Goal: Information Seeking & Learning: Learn about a topic

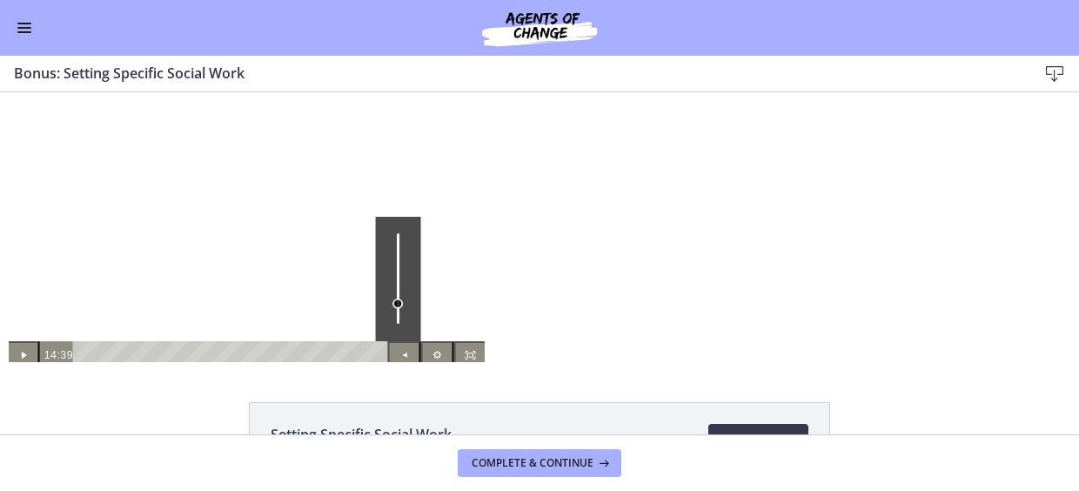
scroll to position [1328, 0]
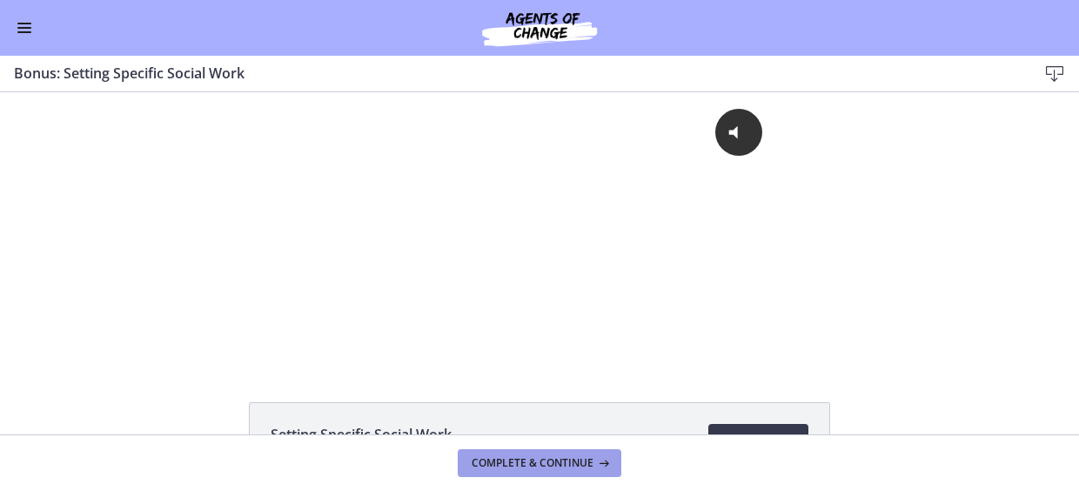
click at [532, 457] on span "Complete & continue" at bounding box center [533, 463] width 122 height 14
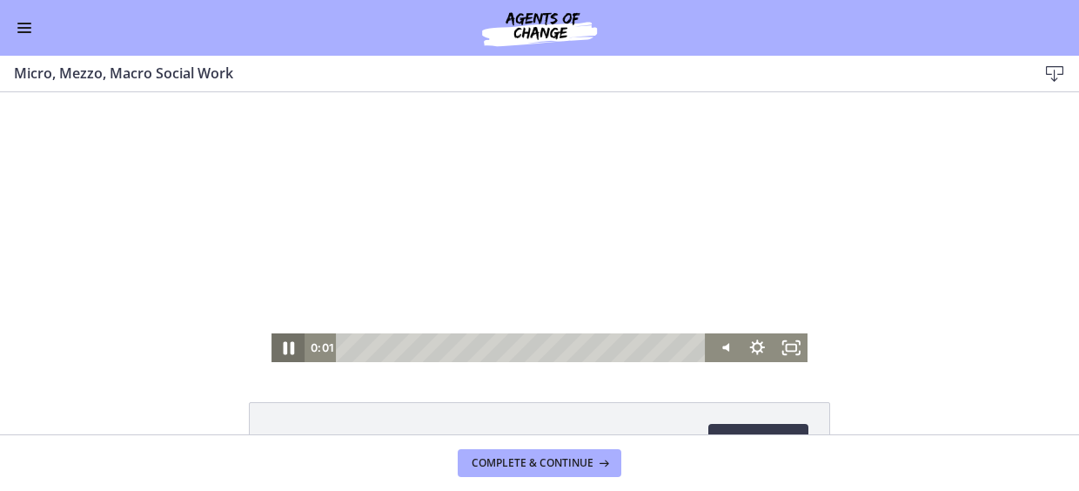
click at [285, 345] on icon "Pause" at bounding box center [288, 348] width 11 height 13
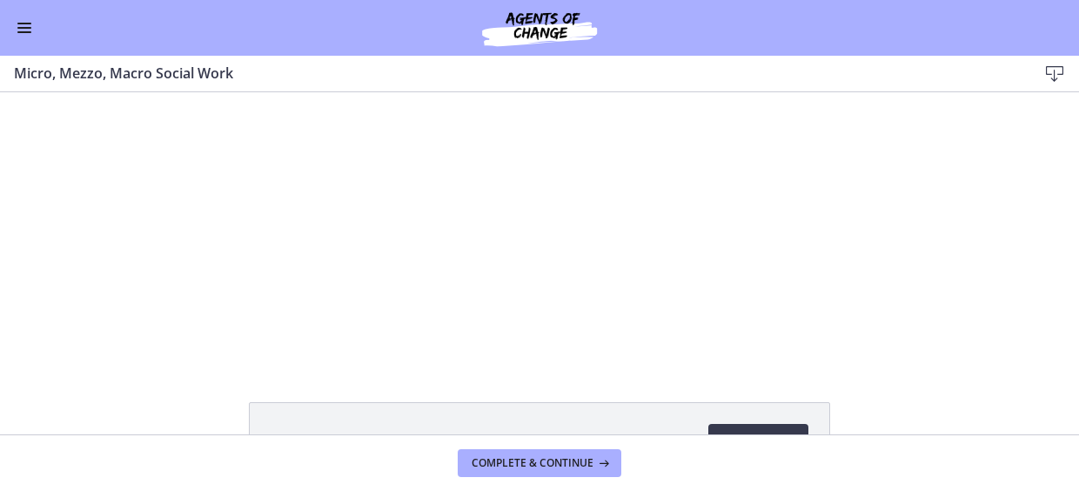
click at [23, 29] on button "Enable menu" at bounding box center [24, 27] width 21 height 21
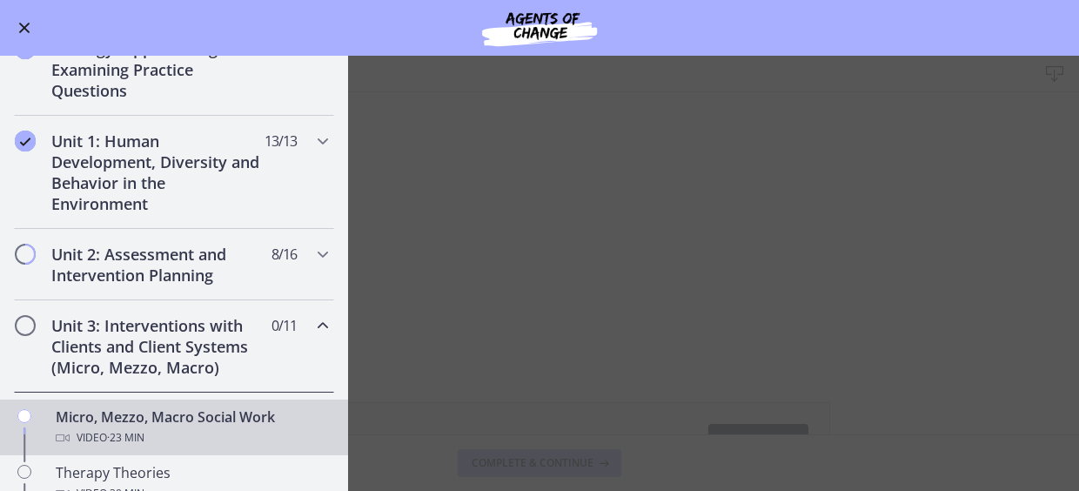
scroll to position [306, 0]
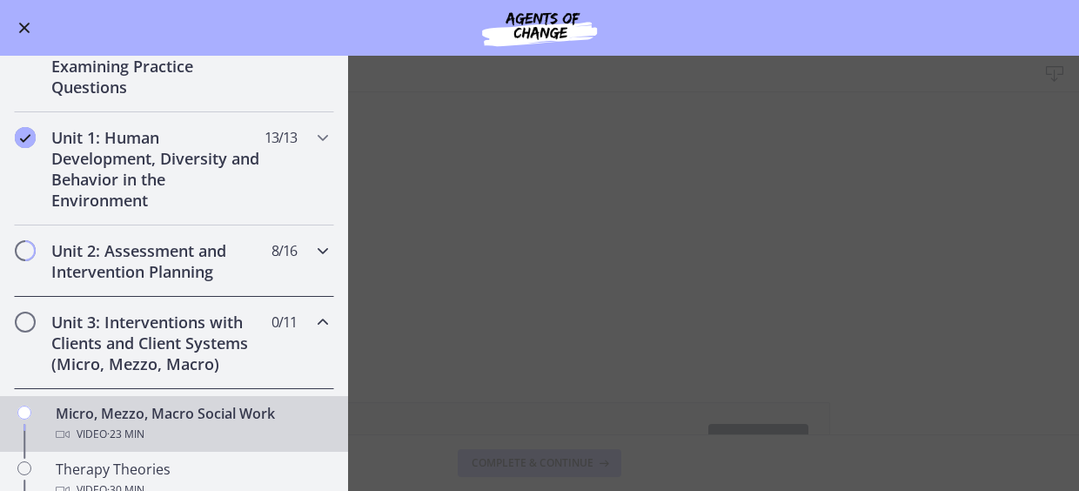
click at [312, 246] on icon "Chapters" at bounding box center [322, 250] width 21 height 21
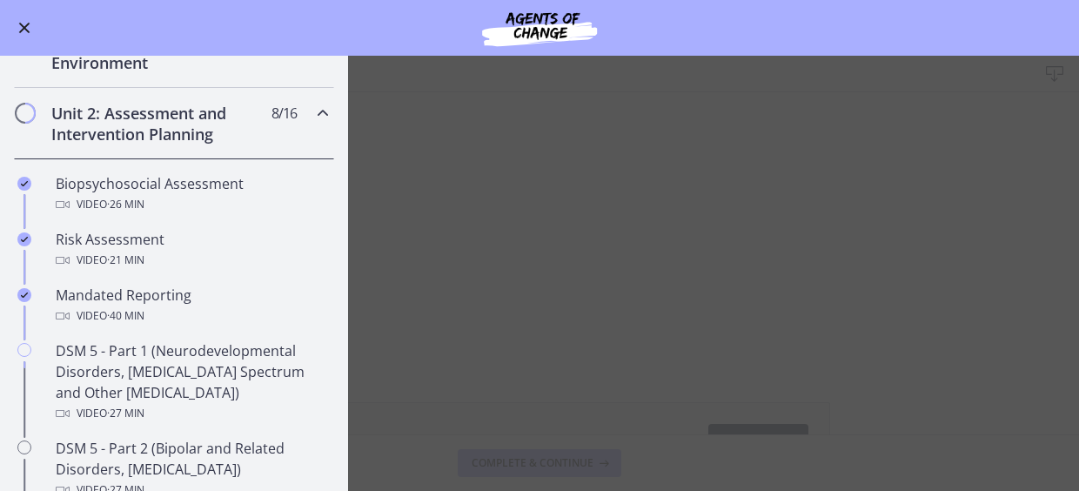
scroll to position [419, 0]
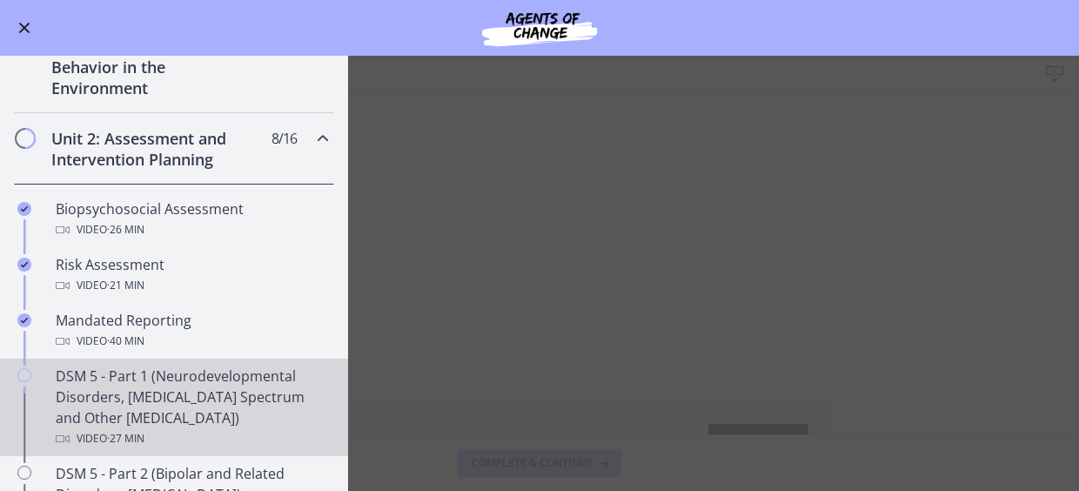
click at [146, 408] on div "DSM 5 - Part 1 (Neurodevelopmental Disorders, [MEDICAL_DATA] Spectrum and Other…" at bounding box center [192, 407] width 272 height 84
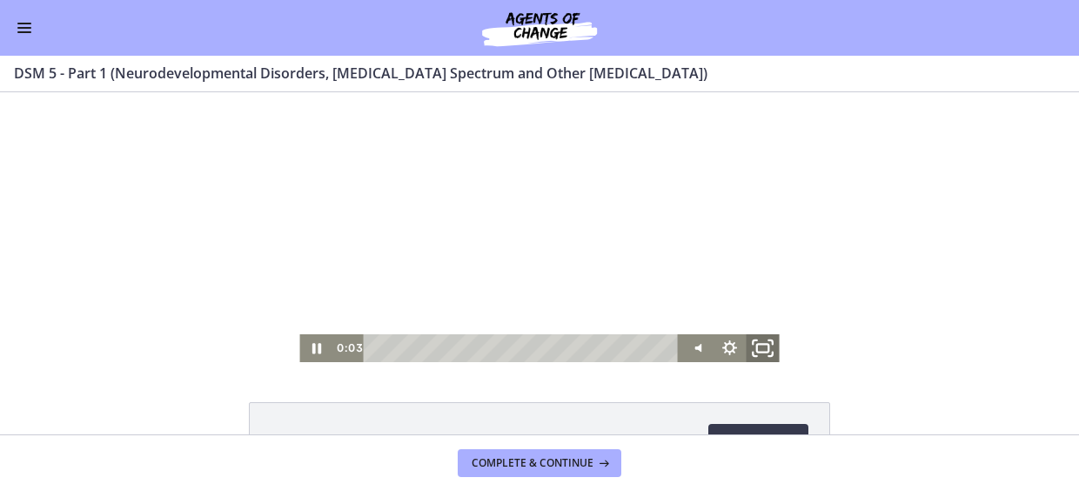
click at [757, 349] on icon "Fullscreen" at bounding box center [763, 348] width 40 height 33
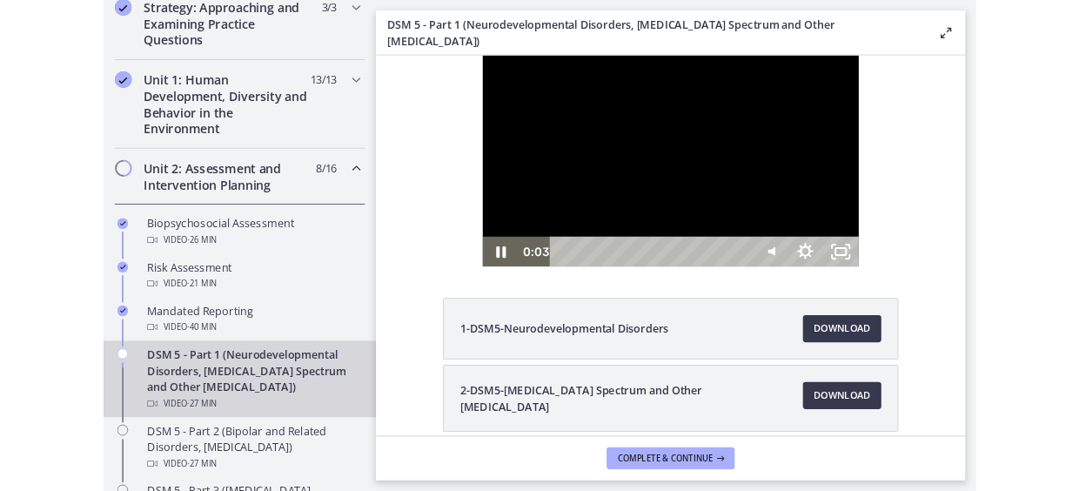
scroll to position [423, 0]
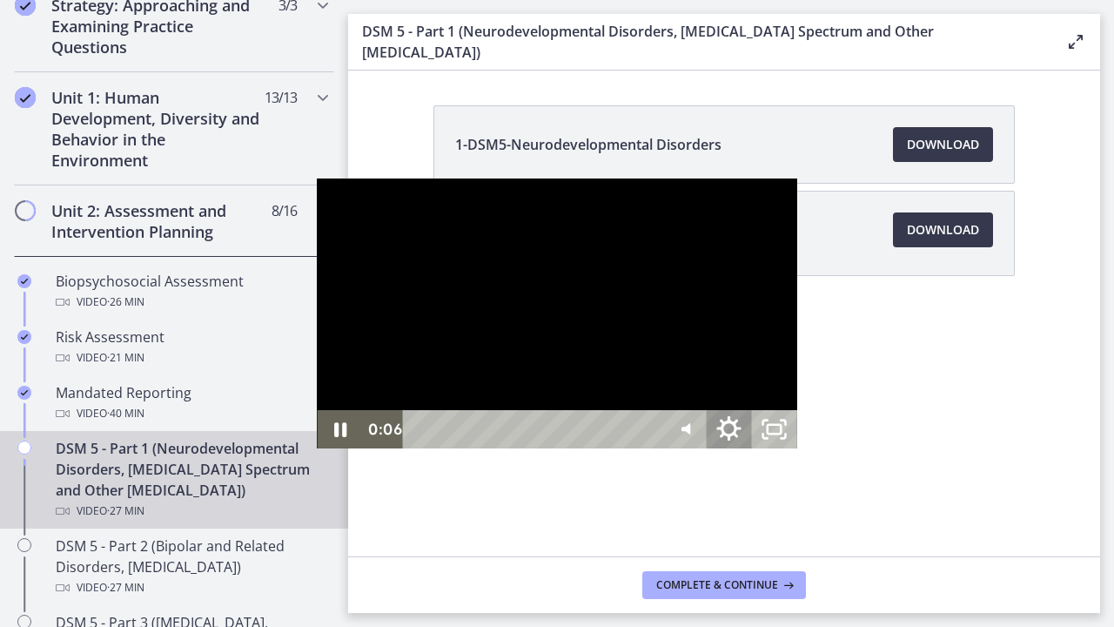
click at [755, 453] on icon "Show settings menu" at bounding box center [728, 429] width 54 height 46
click at [786, 372] on span "1.5x" at bounding box center [757, 352] width 57 height 38
click at [797, 258] on label "1.25x" at bounding box center [729, 238] width 136 height 40
click at [673, 343] on div at bounding box center [556, 313] width 479 height 270
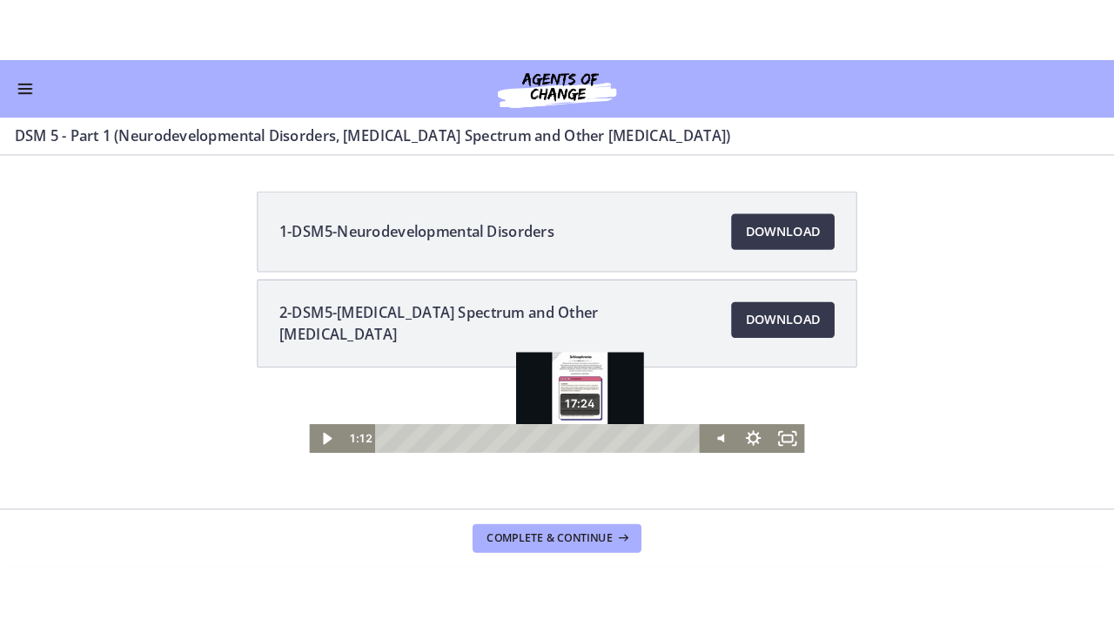
scroll to position [419, 0]
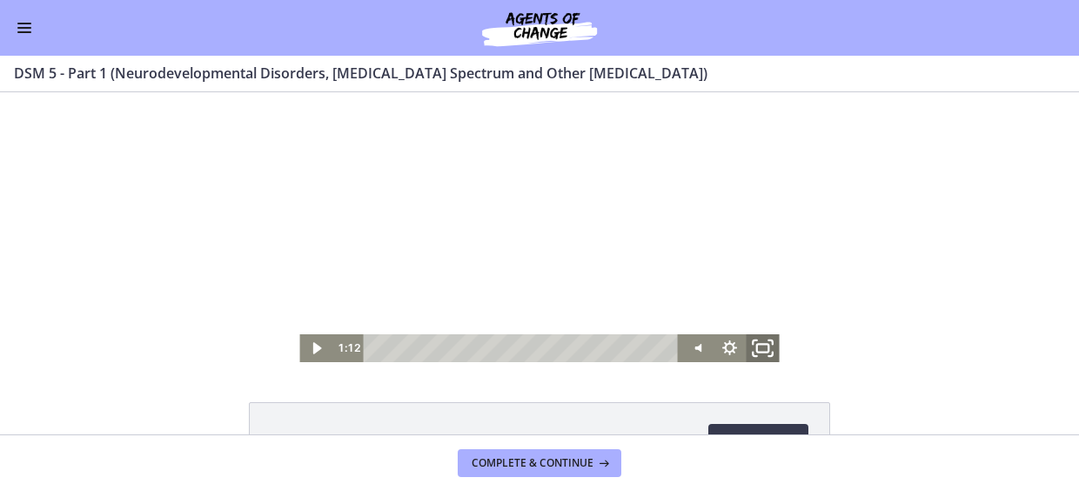
click at [757, 347] on icon "Fullscreen" at bounding box center [763, 348] width 40 height 33
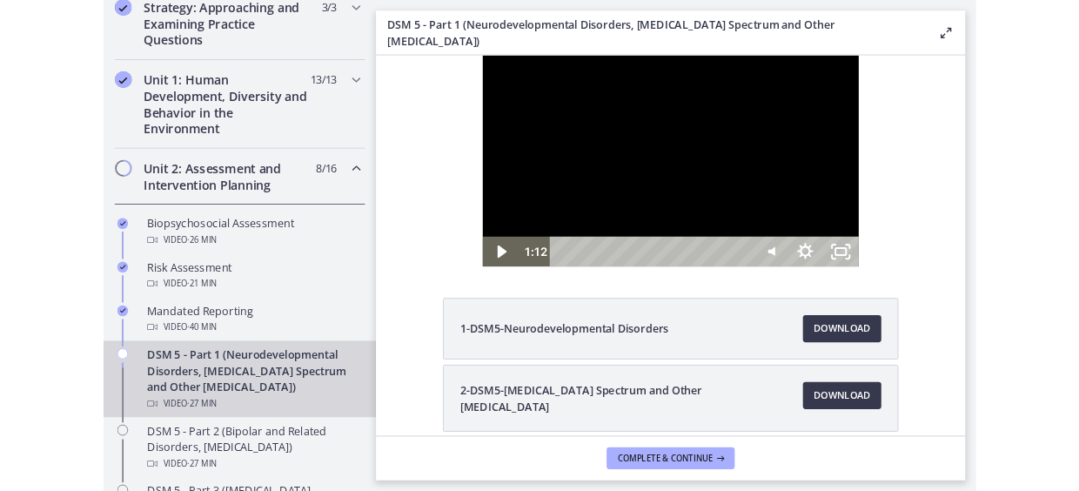
scroll to position [423, 0]
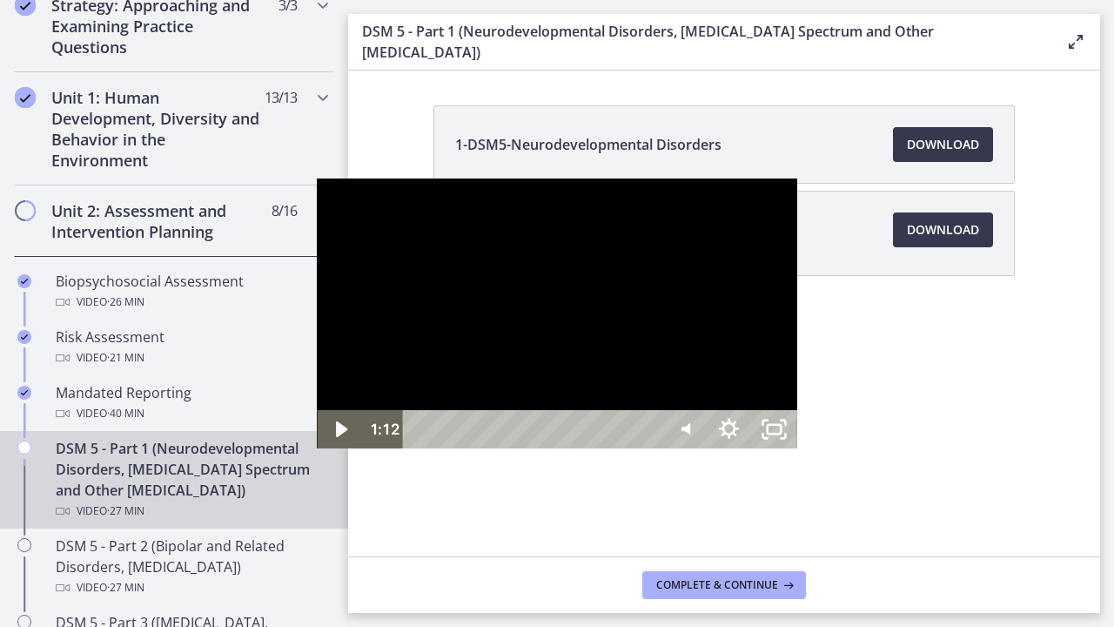
click at [522, 335] on div at bounding box center [556, 313] width 479 height 270
click at [675, 342] on div at bounding box center [556, 313] width 479 height 270
click at [628, 336] on div at bounding box center [556, 313] width 479 height 270
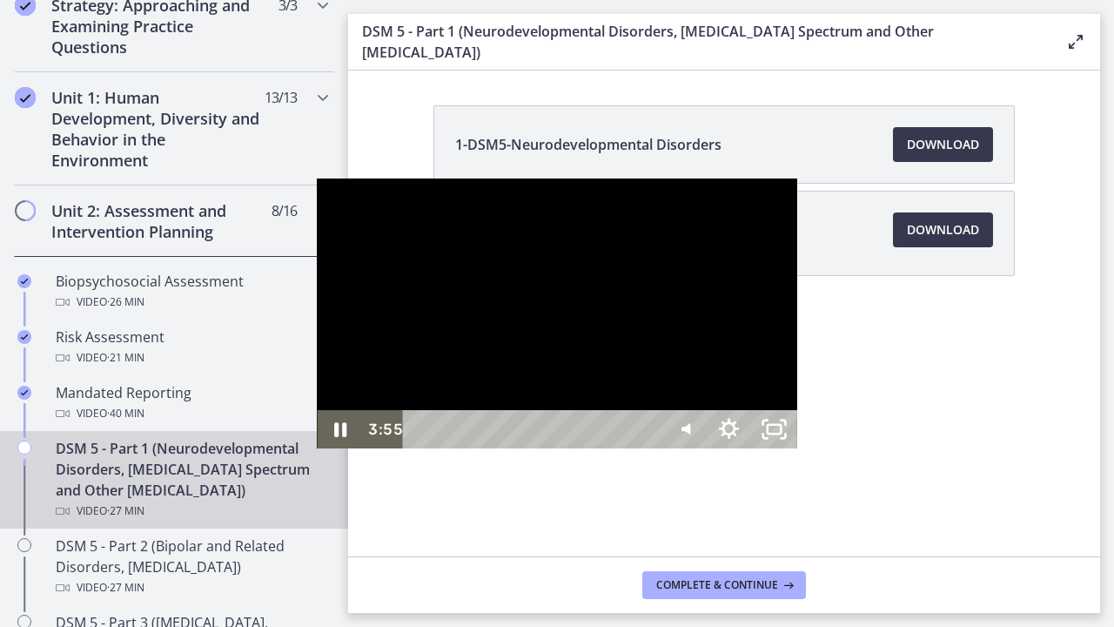
click at [598, 442] on div at bounding box center [556, 313] width 479 height 270
click at [463, 448] on div at bounding box center [556, 313] width 479 height 270
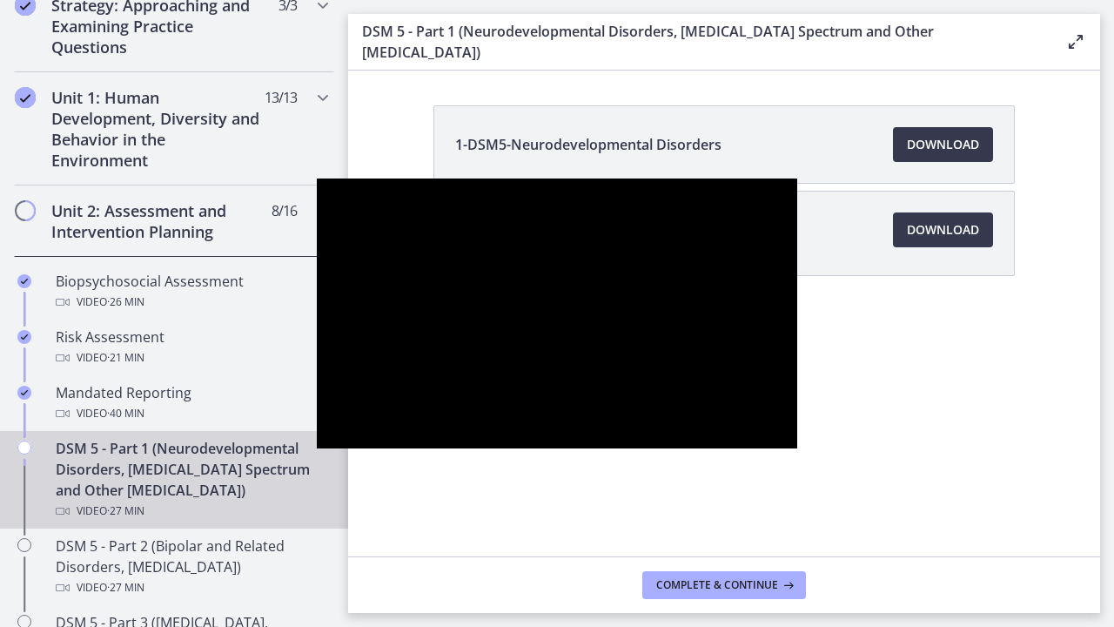
click at [463, 448] on div at bounding box center [556, 313] width 479 height 270
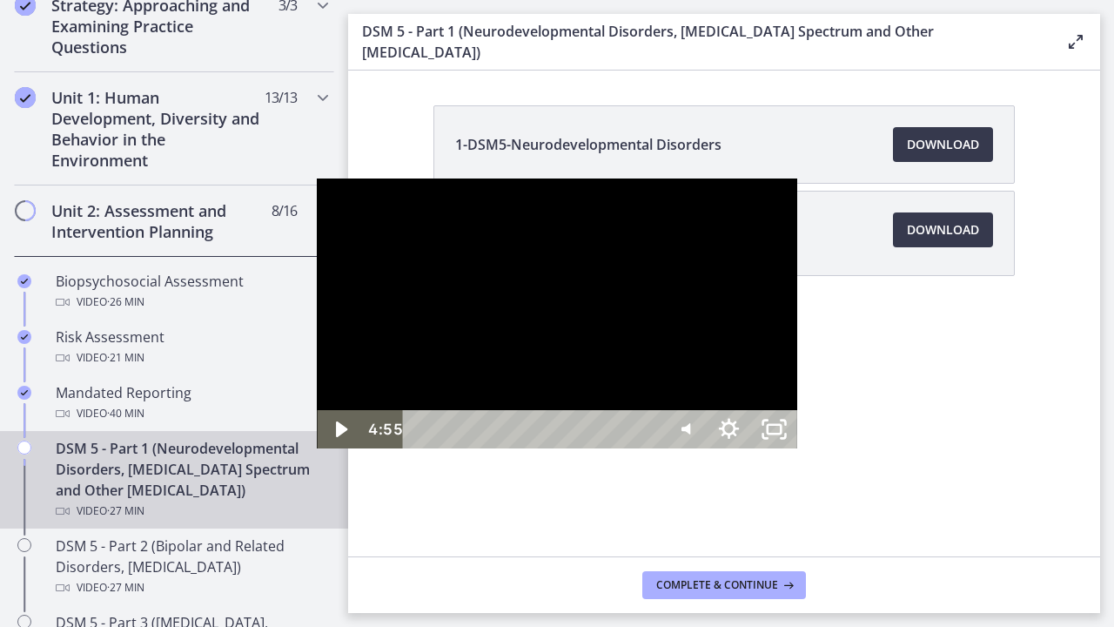
click at [574, 359] on div at bounding box center [556, 313] width 479 height 270
click at [668, 448] on div at bounding box center [556, 313] width 479 height 270
click at [547, 436] on div at bounding box center [556, 313] width 479 height 270
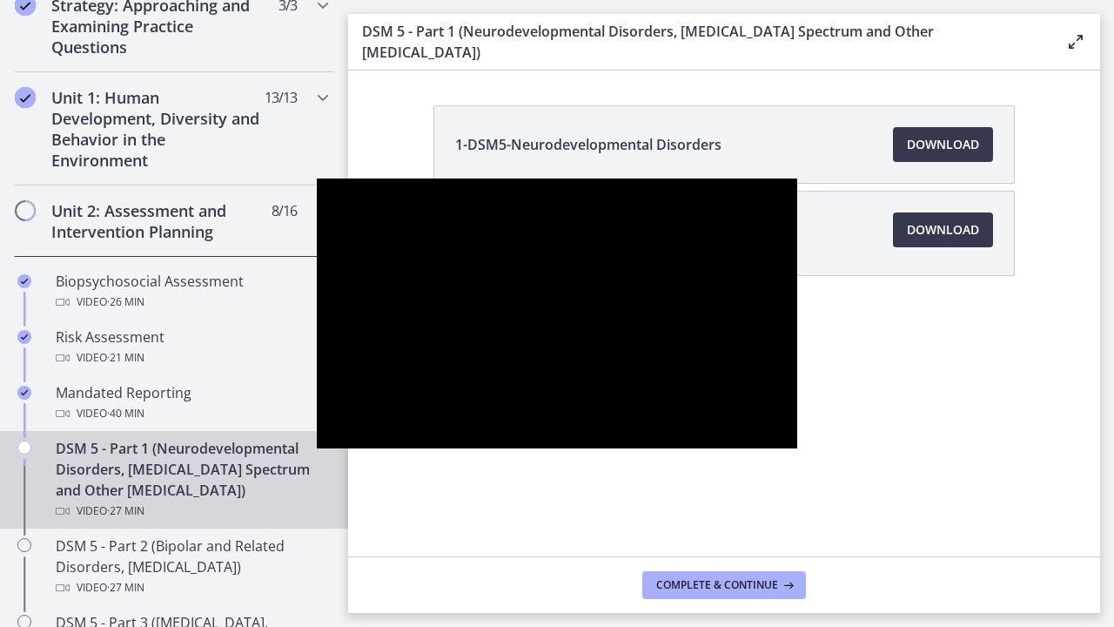
click at [547, 436] on div at bounding box center [556, 313] width 479 height 270
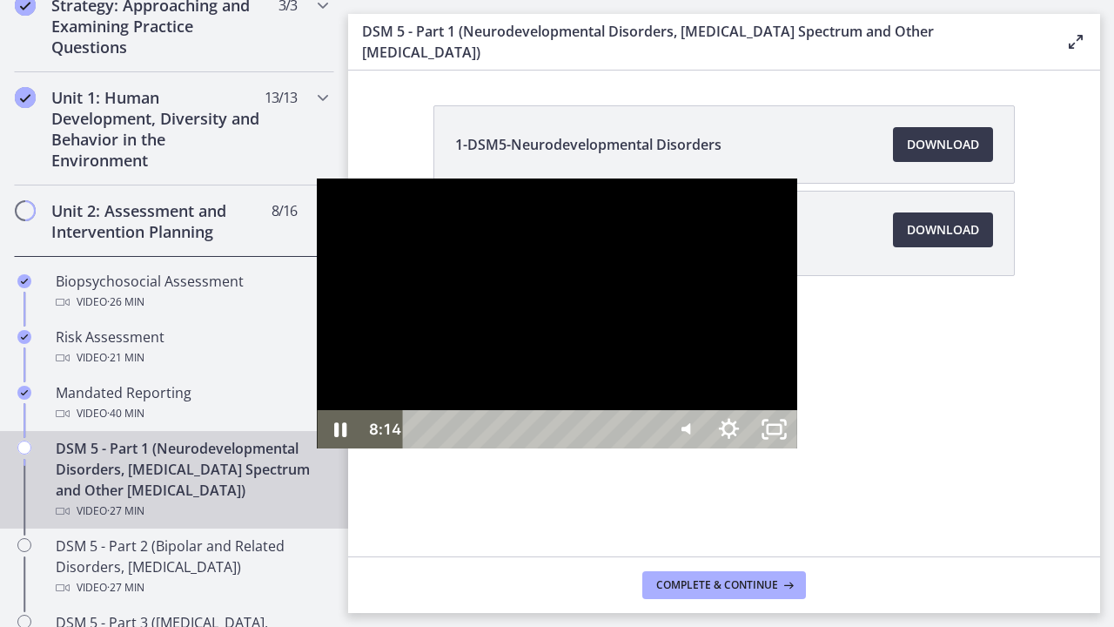
click at [559, 448] on div at bounding box center [556, 313] width 479 height 270
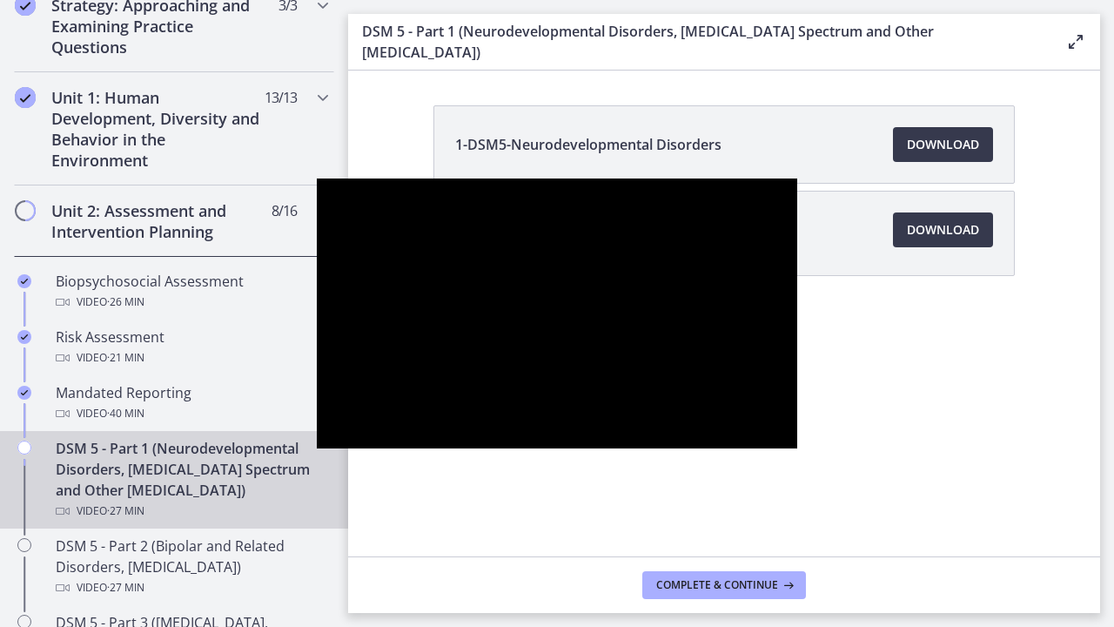
click at [559, 448] on div at bounding box center [556, 313] width 479 height 270
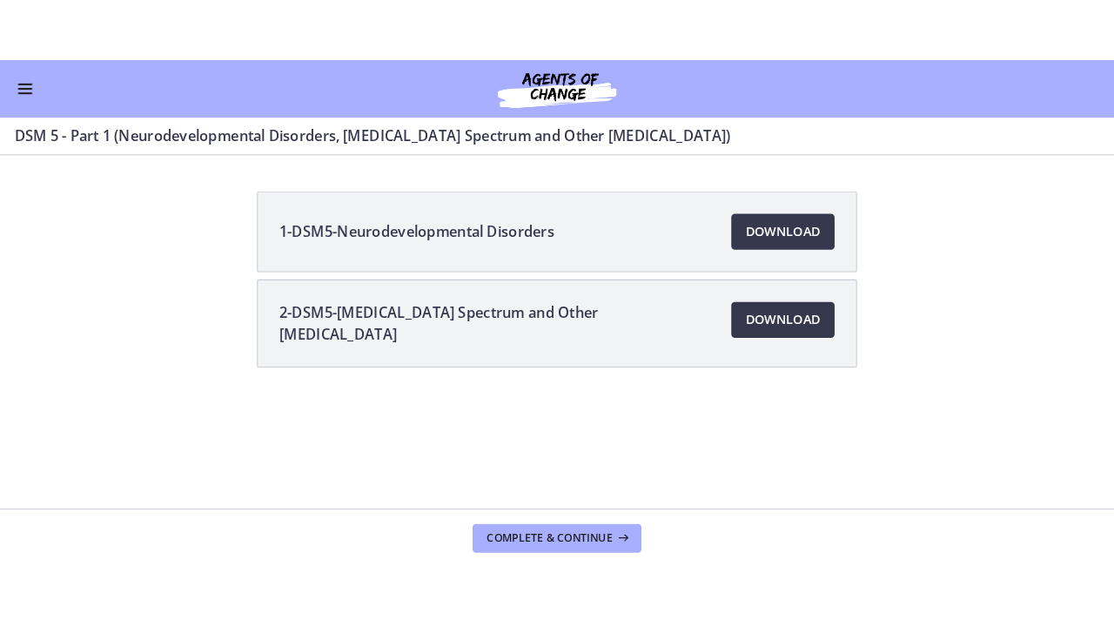
scroll to position [419, 0]
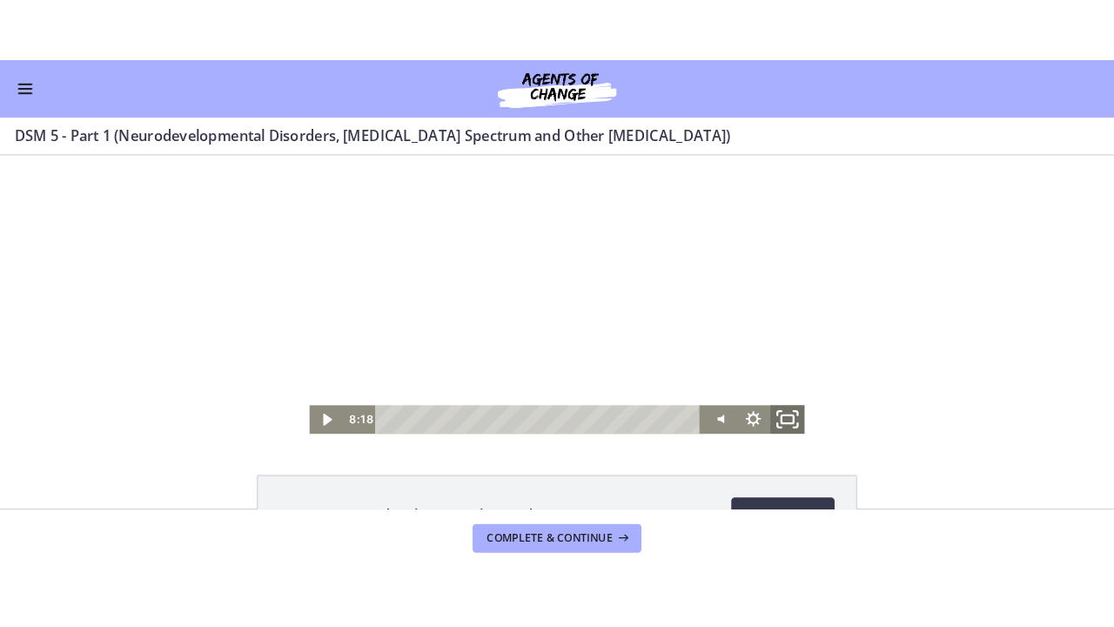
click at [754, 417] on icon "Fullscreen" at bounding box center [763, 410] width 40 height 33
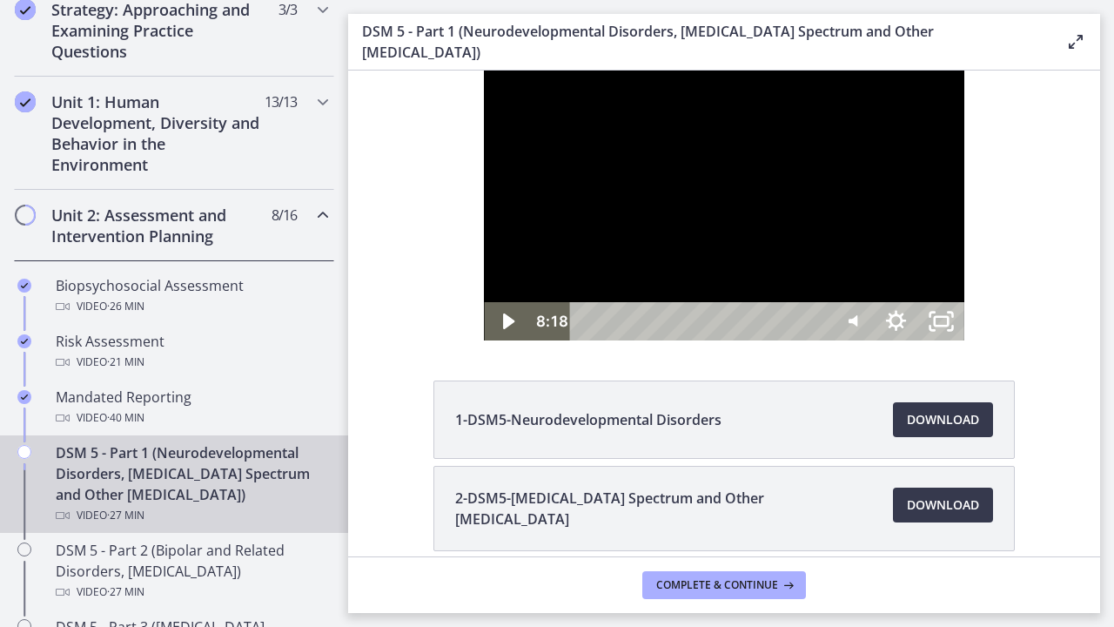
scroll to position [423, 0]
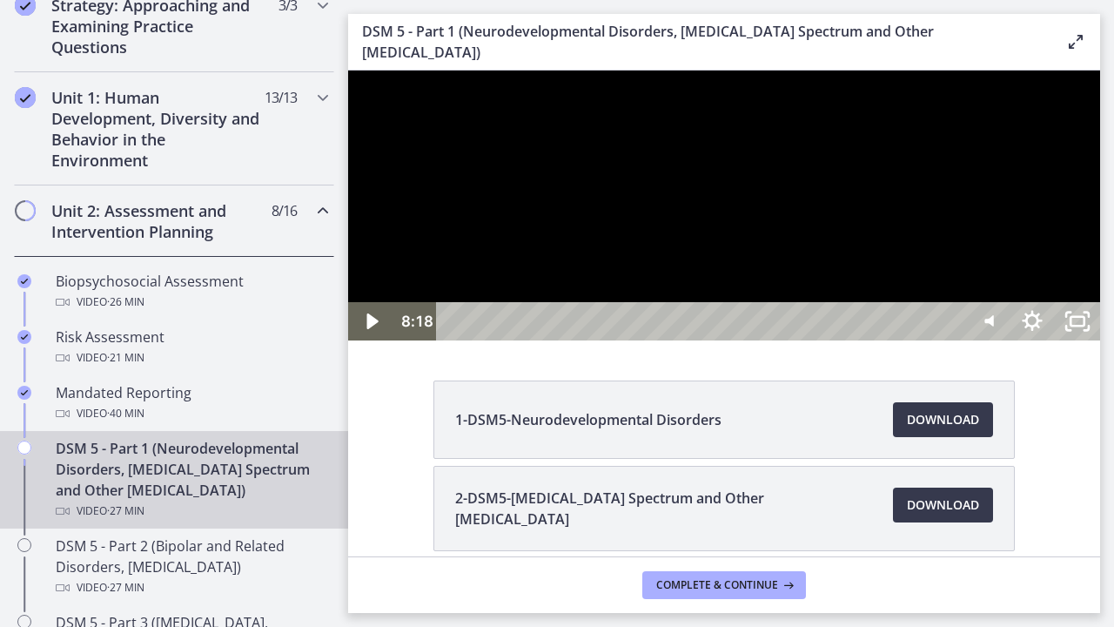
click at [935, 340] on div at bounding box center [724, 205] width 752 height 270
click at [1009, 340] on div at bounding box center [724, 205] width 752 height 270
click at [994, 340] on div at bounding box center [724, 205] width 752 height 270
click at [913, 340] on div at bounding box center [724, 205] width 752 height 270
click at [897, 340] on div at bounding box center [724, 205] width 752 height 270
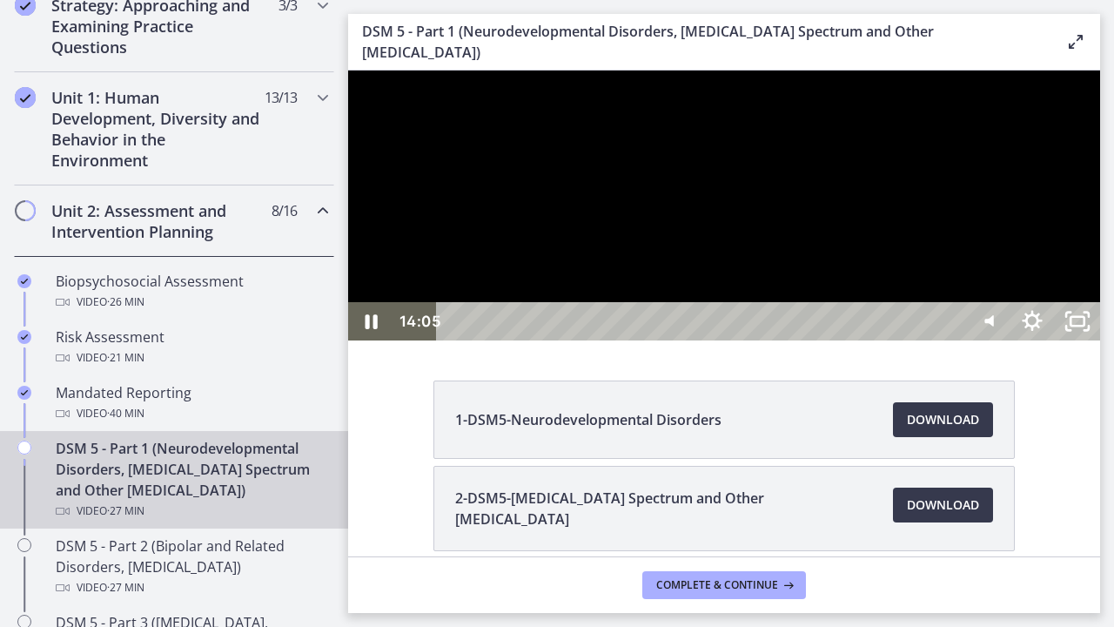
click at [965, 340] on div at bounding box center [724, 205] width 752 height 270
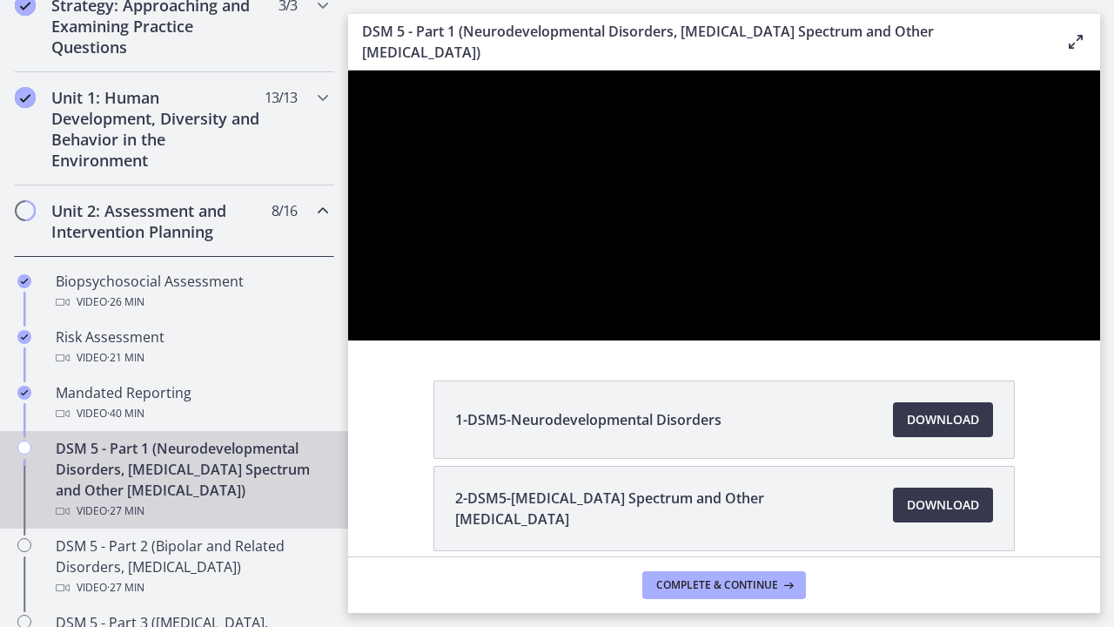
click at [1020, 340] on div at bounding box center [724, 205] width 752 height 270
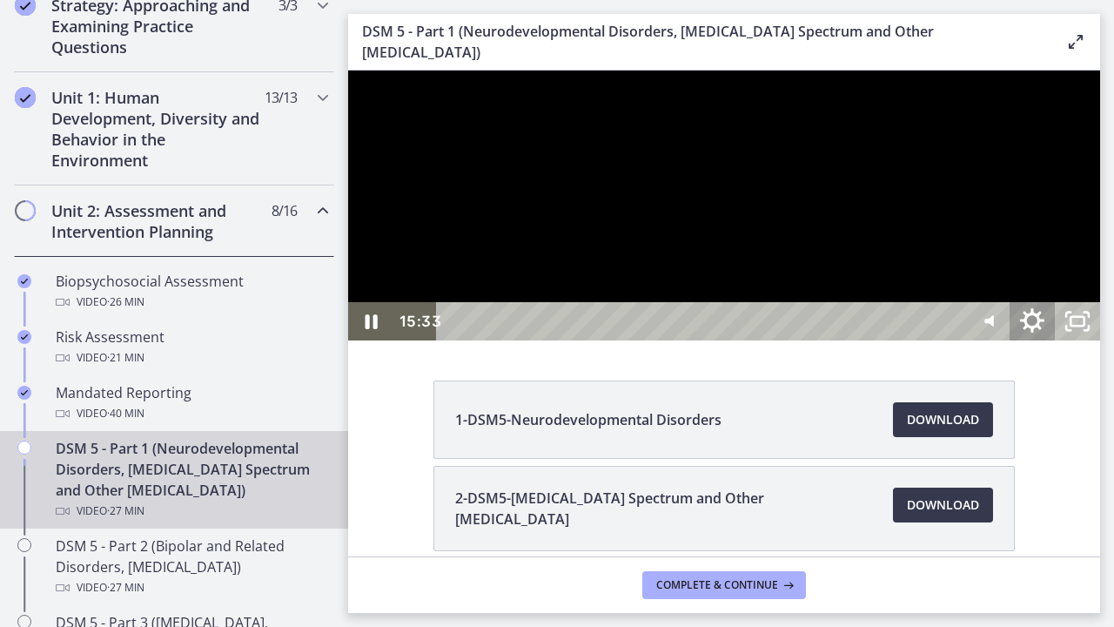
click at [1044, 332] on icon "Show settings menu" at bounding box center [1032, 320] width 24 height 24
click at [1032, 264] on span "Speed" at bounding box center [1004, 244] width 57 height 38
click at [1078, 111] on label "1x" at bounding box center [1032, 91] width 136 height 40
click at [1078, 340] on div at bounding box center [724, 205] width 752 height 270
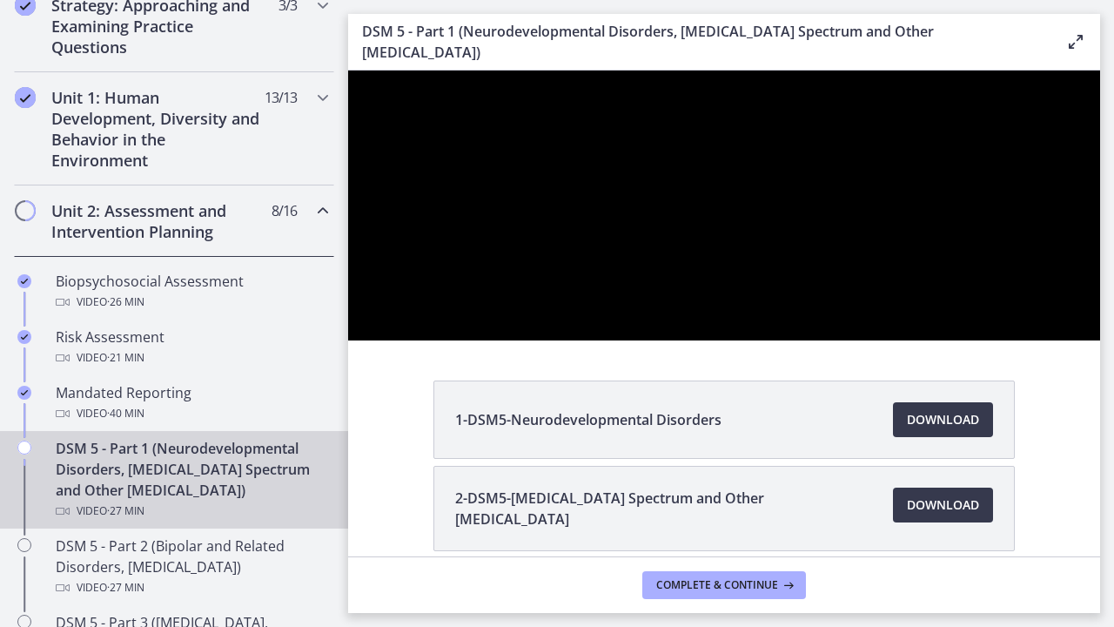
click at [1078, 340] on div at bounding box center [724, 205] width 752 height 270
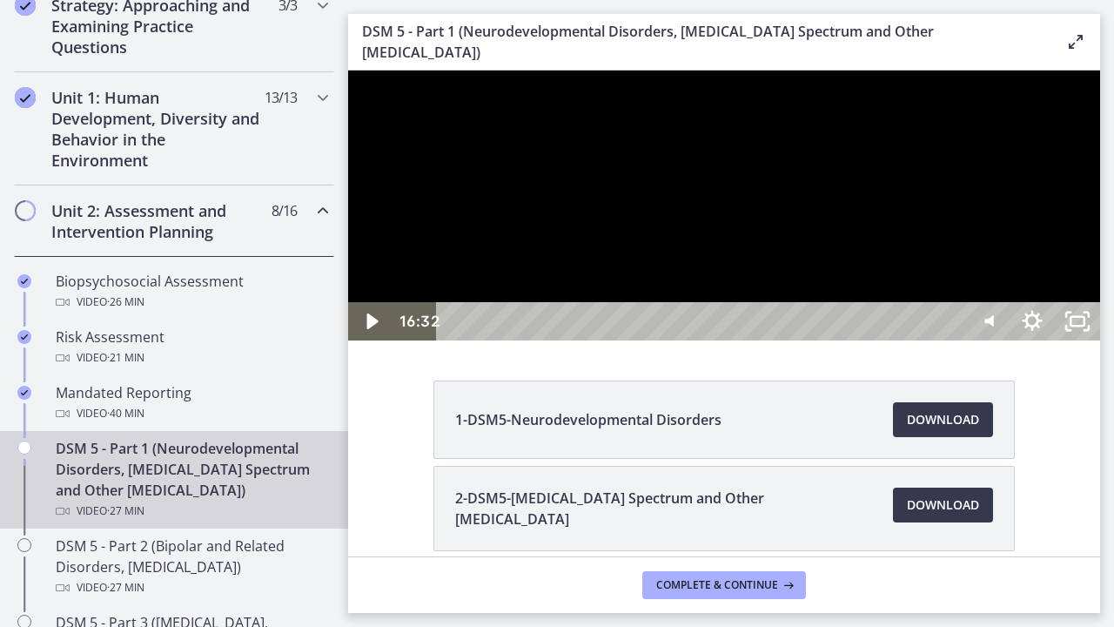
click at [983, 340] on div at bounding box center [724, 205] width 752 height 270
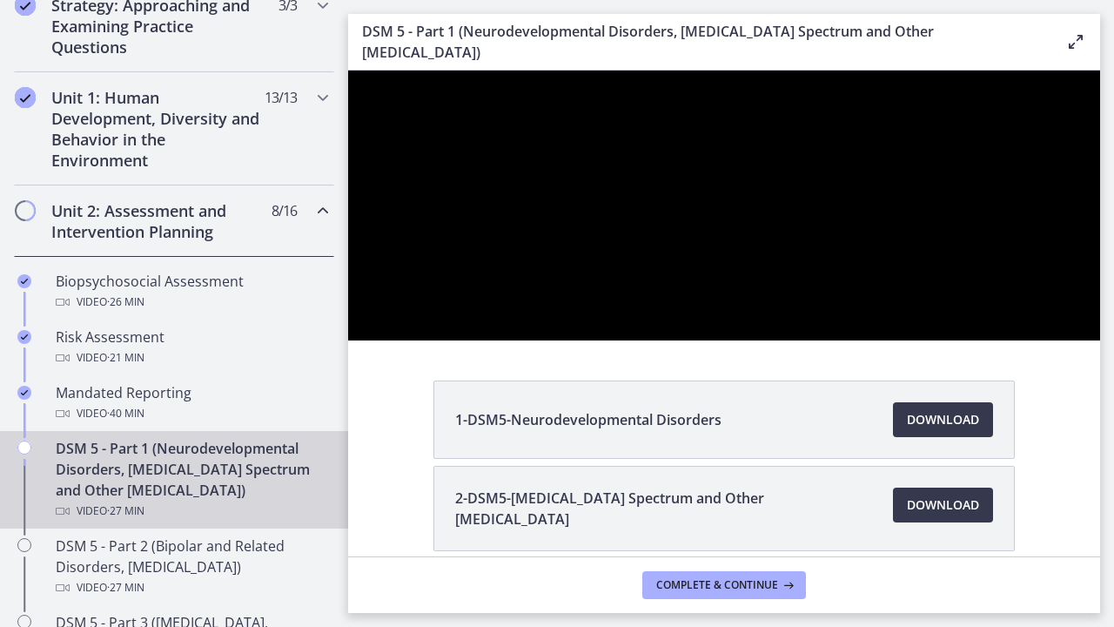
click at [983, 340] on div at bounding box center [724, 205] width 752 height 270
click at [1078, 340] on div at bounding box center [724, 205] width 752 height 270
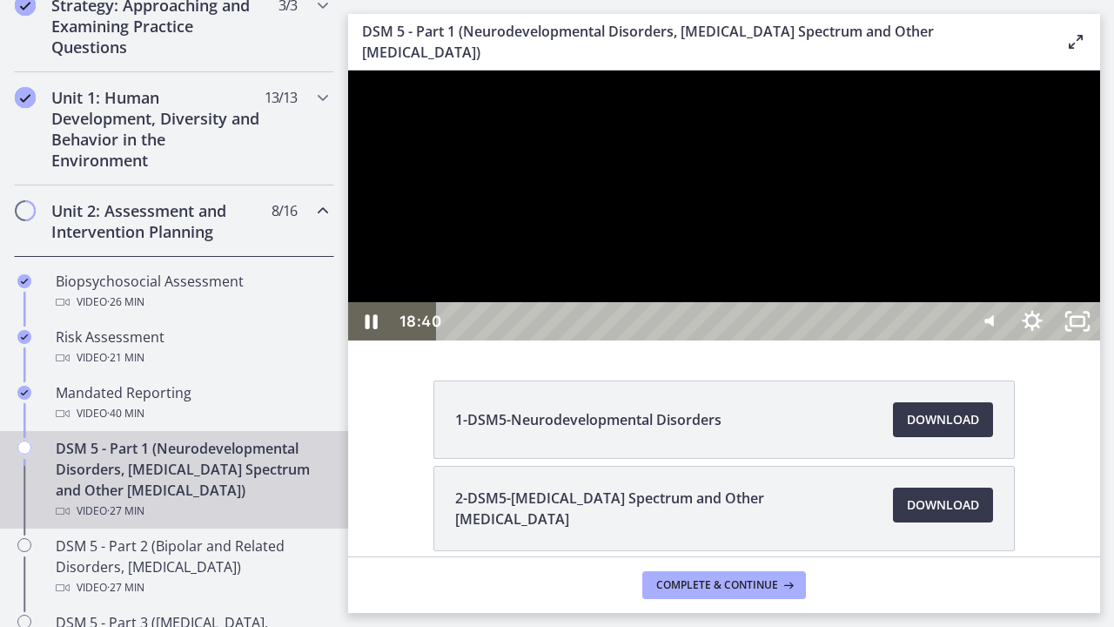
click at [1055, 340] on div at bounding box center [724, 205] width 752 height 270
click at [1009, 340] on div at bounding box center [724, 205] width 752 height 270
click at [924, 340] on div at bounding box center [724, 205] width 752 height 270
click at [834, 340] on div at bounding box center [724, 205] width 752 height 270
click at [724, 340] on div at bounding box center [724, 205] width 752 height 270
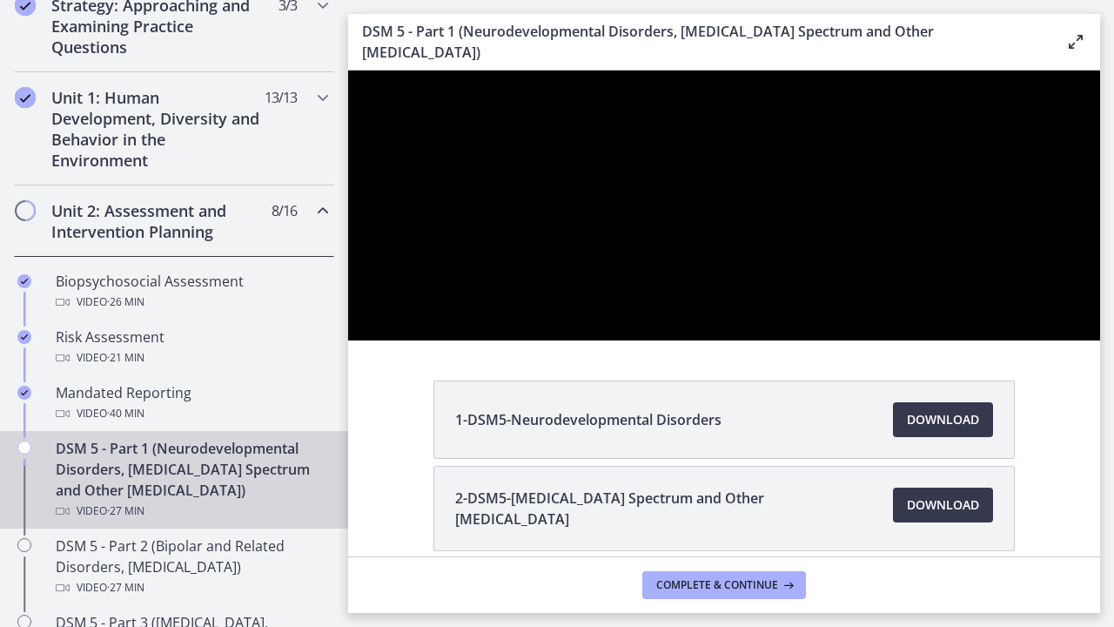
click at [724, 340] on div at bounding box center [724, 205] width 752 height 270
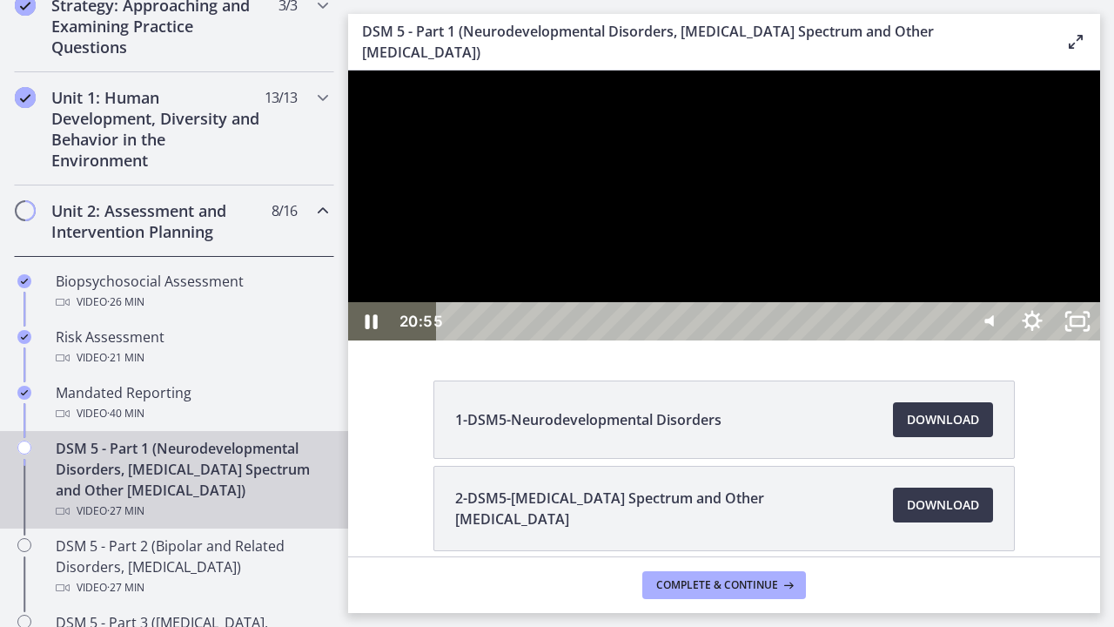
click at [1053, 298] on div at bounding box center [724, 205] width 752 height 270
click at [1078, 340] on div at bounding box center [724, 205] width 752 height 270
click at [1061, 340] on div at bounding box center [724, 205] width 752 height 270
click at [1078, 340] on div at bounding box center [724, 205] width 752 height 270
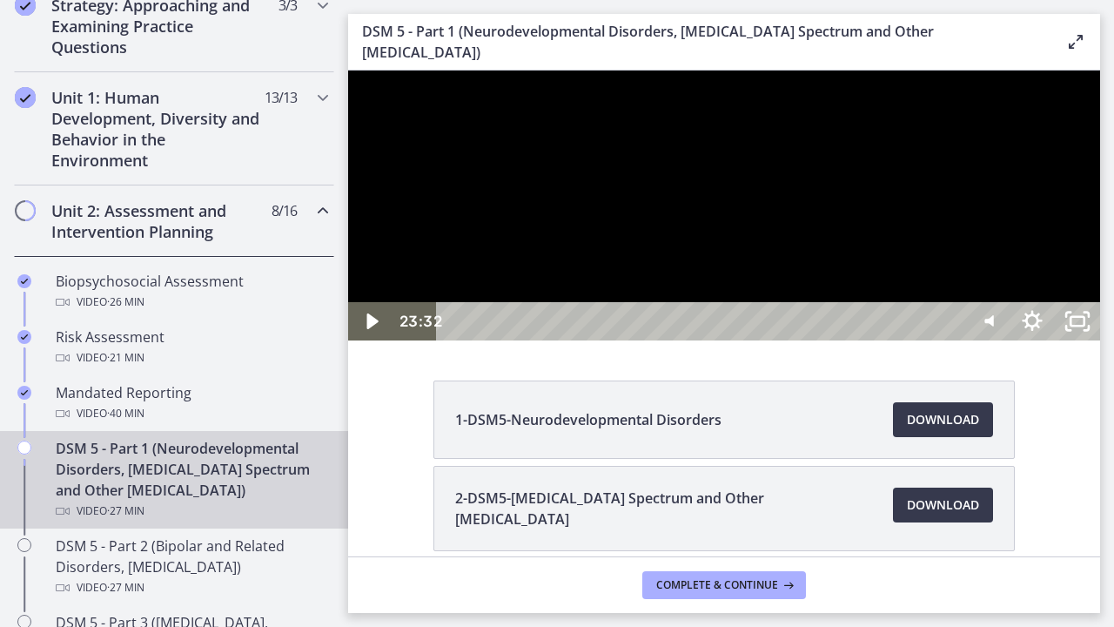
click at [1078, 340] on div at bounding box center [724, 205] width 752 height 270
click at [1078, 324] on div at bounding box center [724, 205] width 752 height 270
click at [1043, 309] on div at bounding box center [724, 205] width 752 height 270
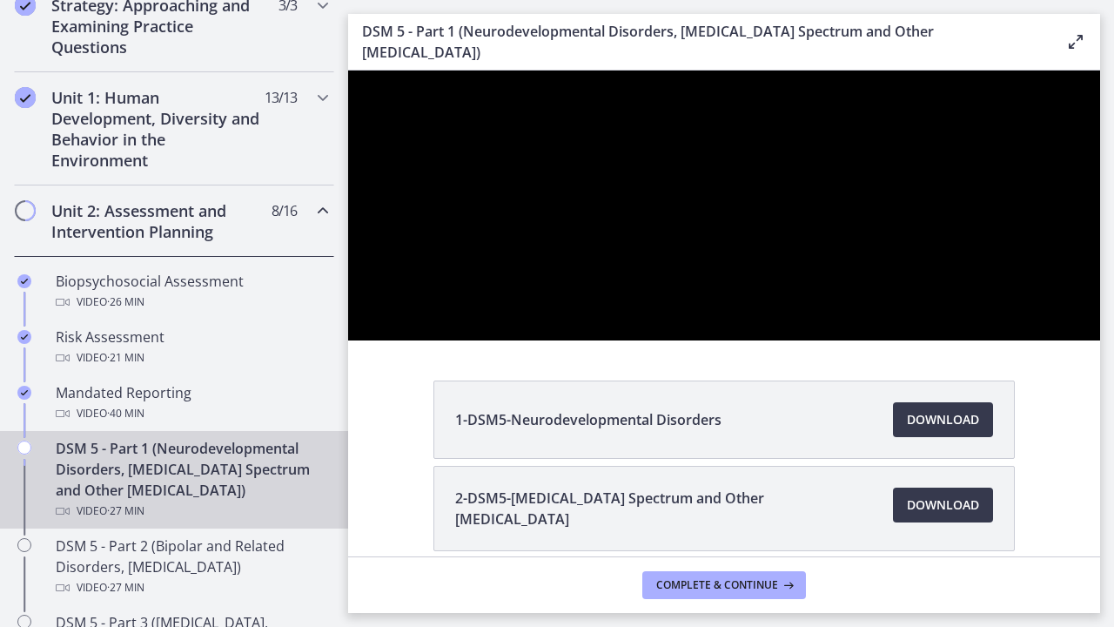
click at [1043, 309] on div at bounding box center [724, 205] width 752 height 270
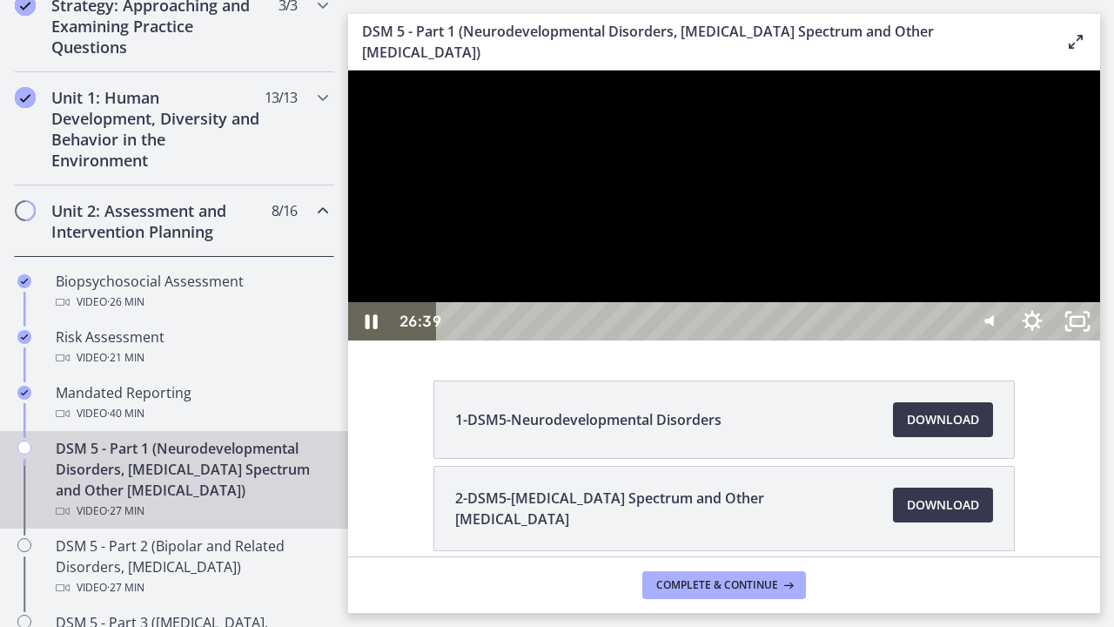
click at [1078, 340] on div at bounding box center [724, 205] width 752 height 270
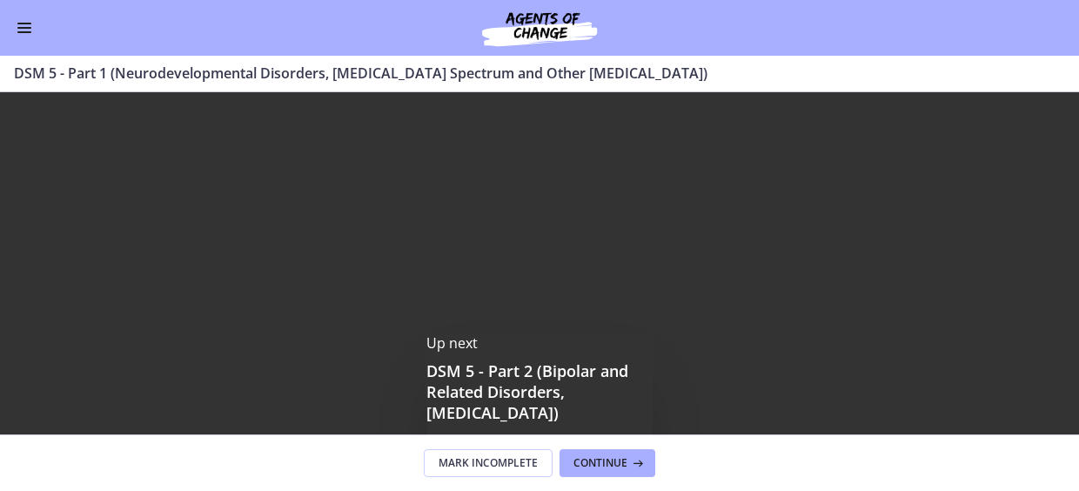
scroll to position [419, 0]
click at [620, 463] on span "Continue" at bounding box center [600, 463] width 54 height 14
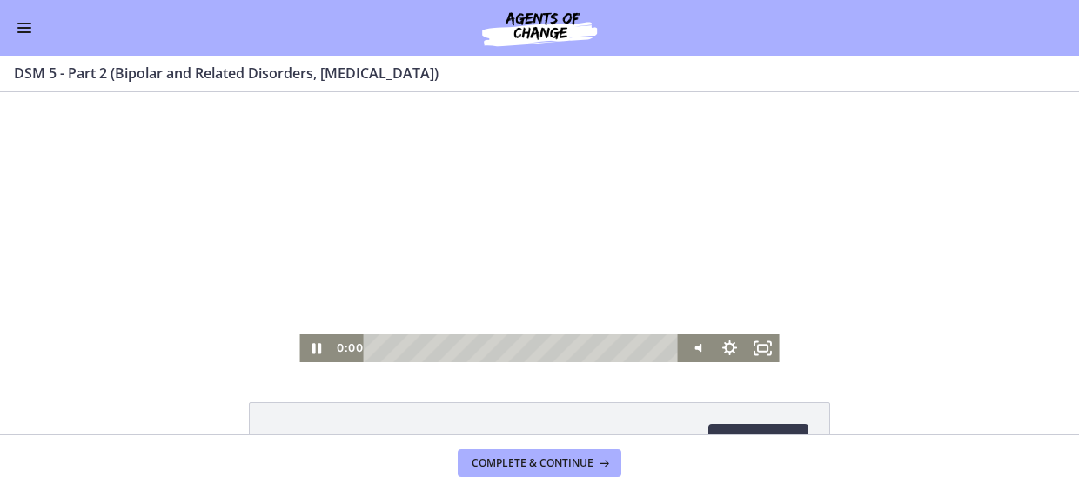
click at [585, 323] on div at bounding box center [538, 227] width 479 height 270
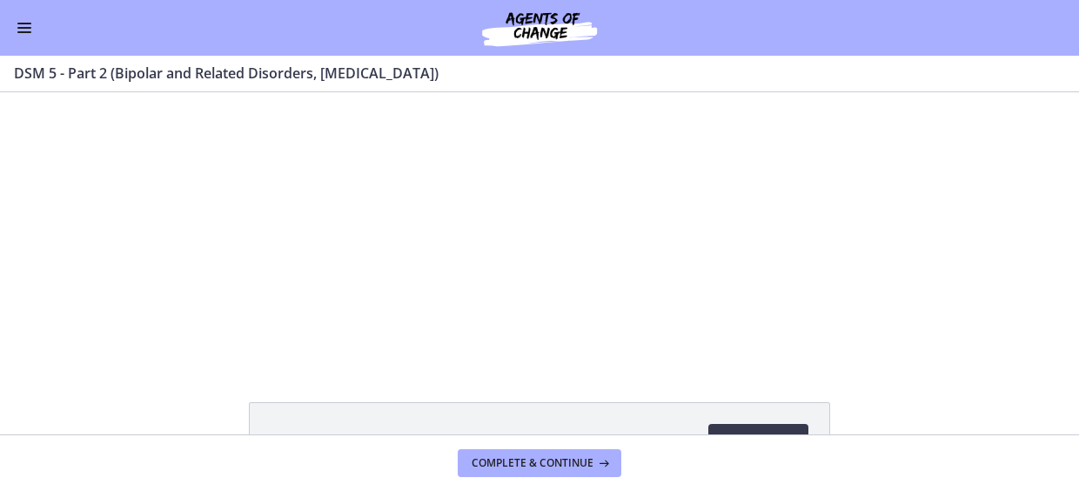
click at [29, 31] on span "Enable menu" at bounding box center [24, 32] width 14 height 2
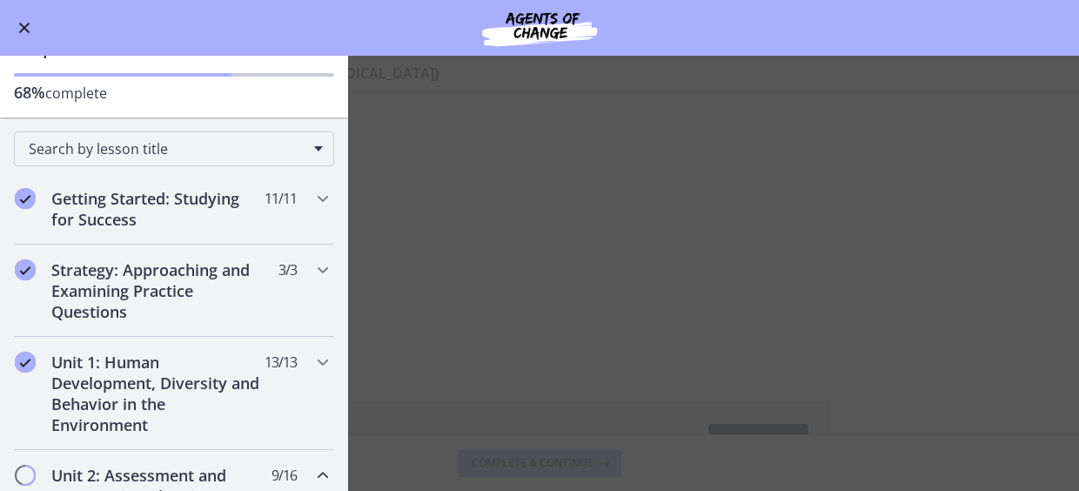
scroll to position [57, 0]
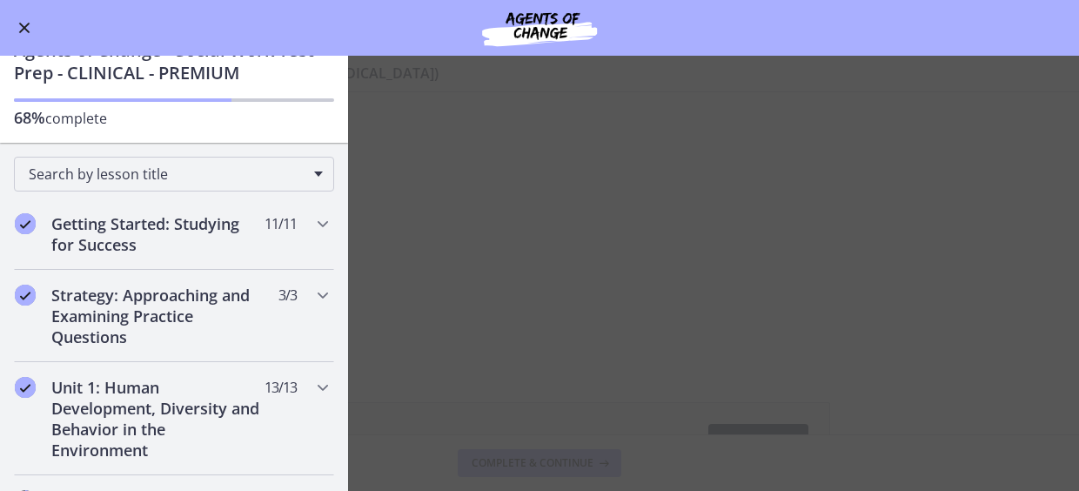
click at [379, 198] on main "DSM 5 - Part 2 (Bipolar and Related Disorders, [MEDICAL_DATA]) Enable fullscree…" at bounding box center [539, 273] width 1079 height 435
